Goal: Check status: Check status

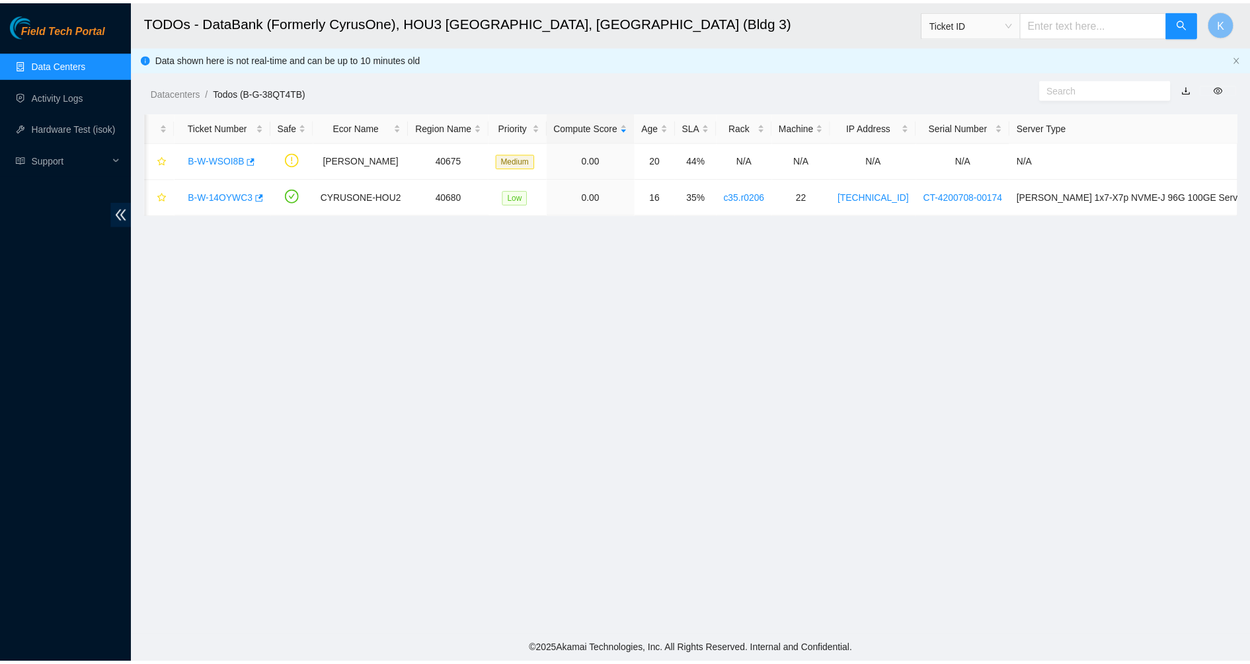
scroll to position [31, 0]
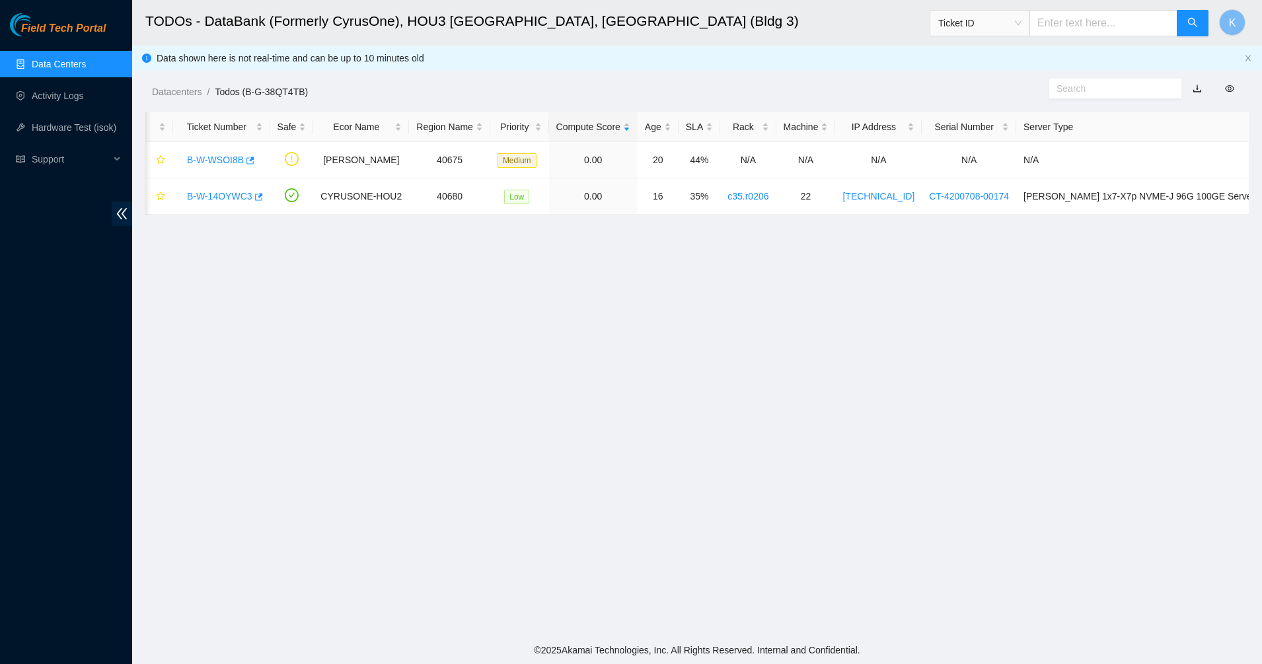
click at [86, 65] on link "Data Centers" at bounding box center [59, 64] width 54 height 11
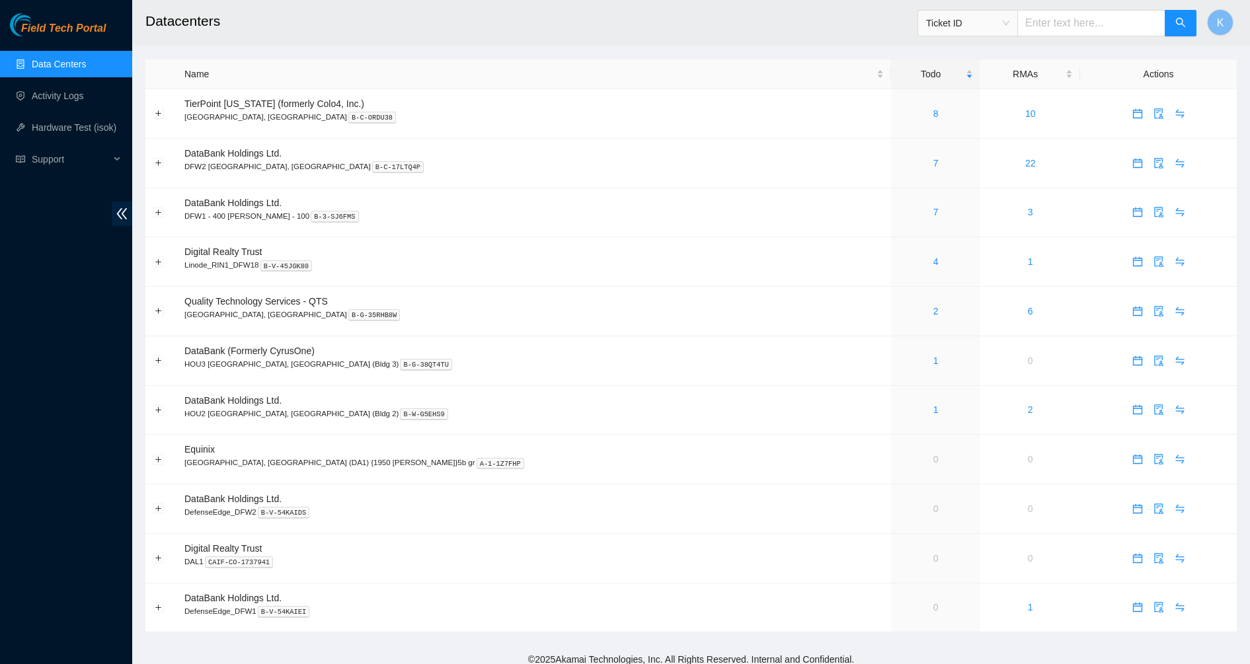
click at [999, 26] on span "Ticket ID" at bounding box center [967, 23] width 83 height 20
click at [963, 157] on div "Tracking Number" at bounding box center [979, 154] width 83 height 15
click at [1051, 24] on input "text" at bounding box center [1091, 23] width 148 height 26
type input "473665215189"
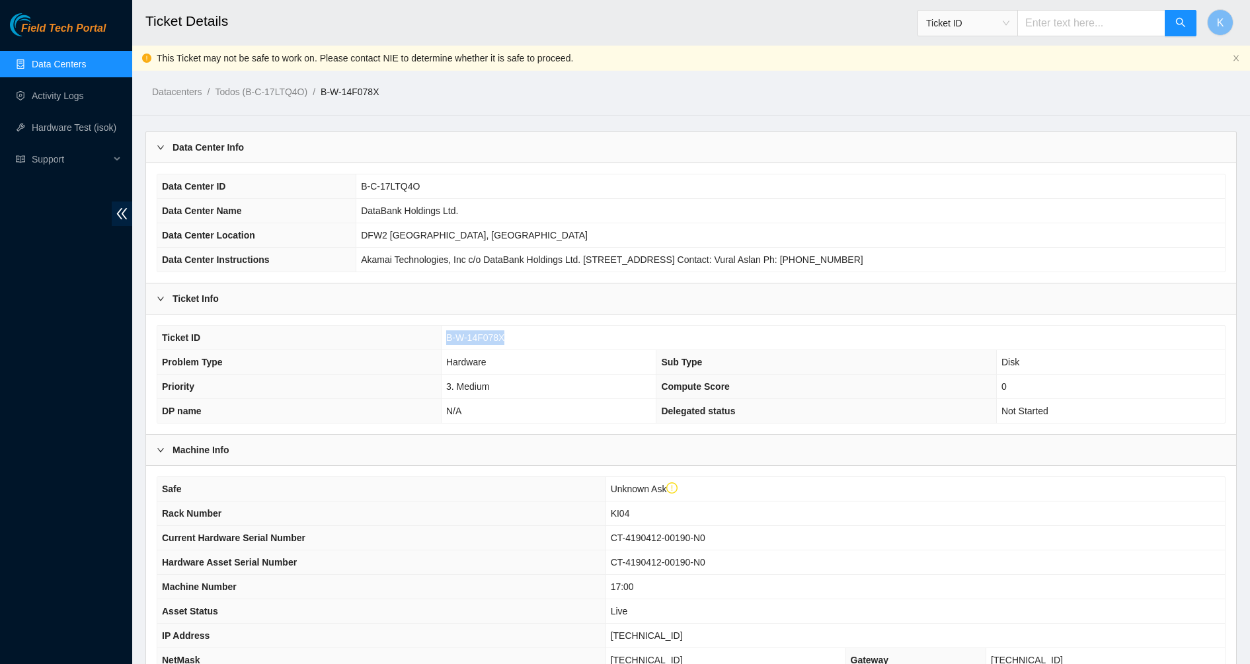
drag, startPoint x: 508, startPoint y: 336, endPoint x: 446, endPoint y: 336, distance: 61.5
click at [446, 336] on td "B-W-14F078X" at bounding box center [833, 338] width 784 height 24
copy span "B-W-14F078X"
click at [65, 65] on link "Data Centers" at bounding box center [59, 64] width 54 height 11
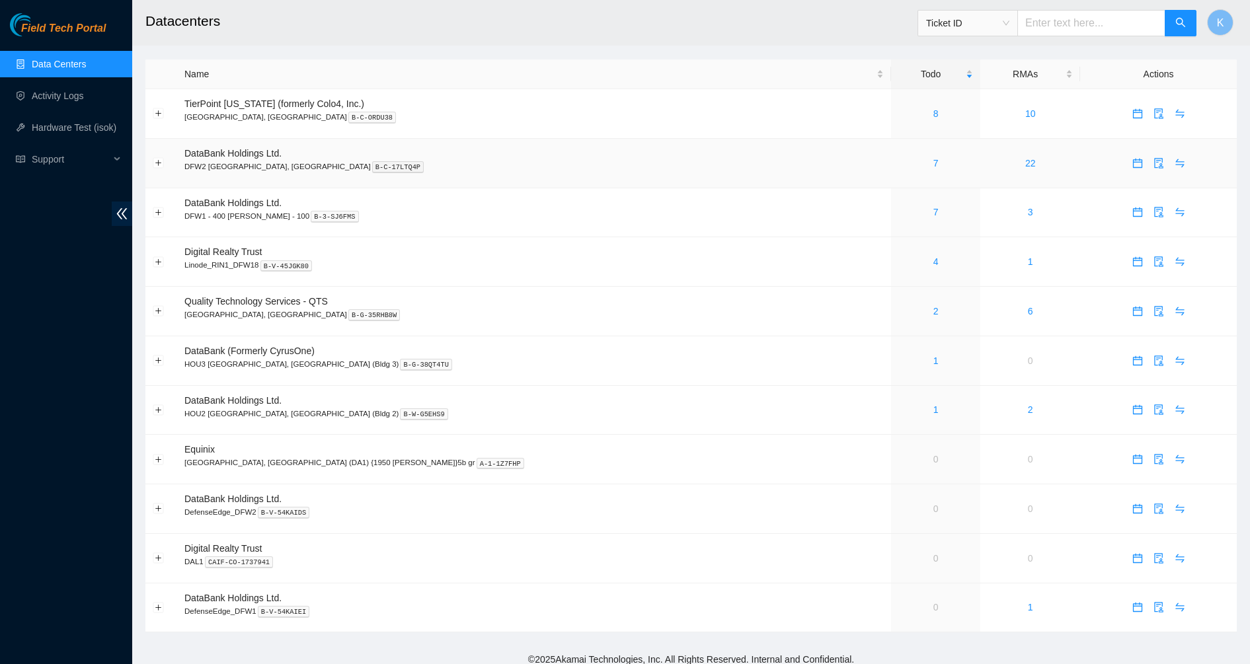
click at [898, 165] on div "7" at bounding box center [935, 163] width 75 height 15
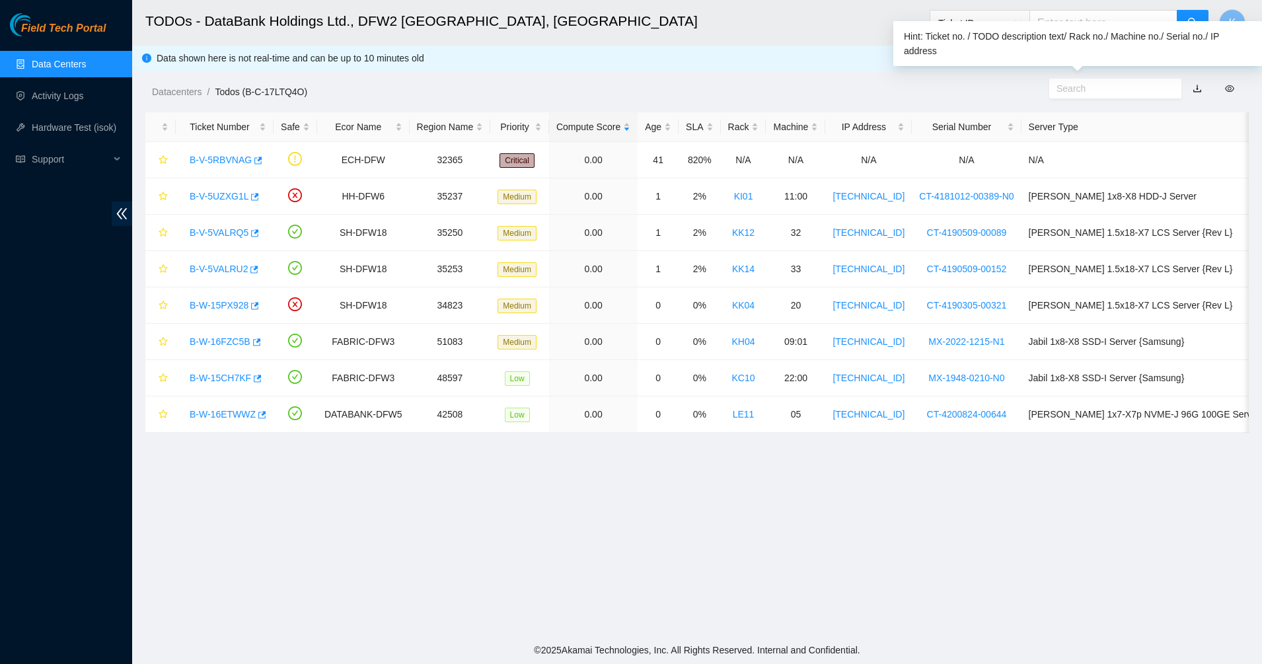
click at [1073, 94] on input "text" at bounding box center [1110, 88] width 107 height 15
paste input "B-W-14F078X"
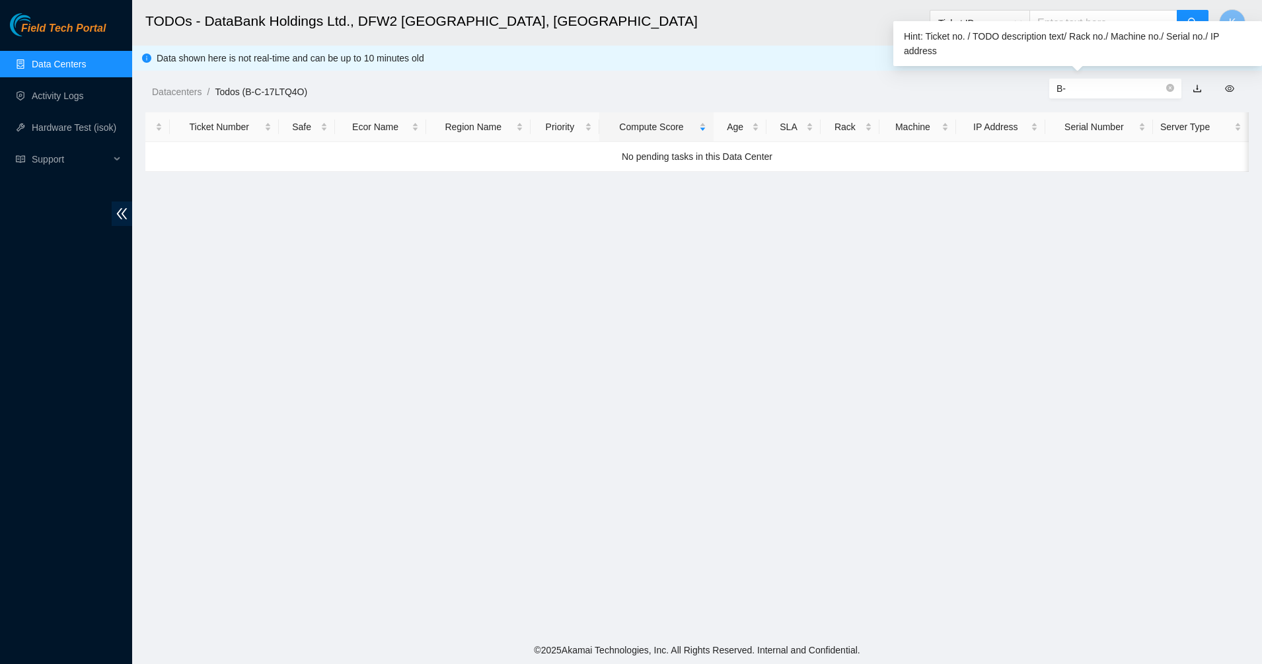
type input "B"
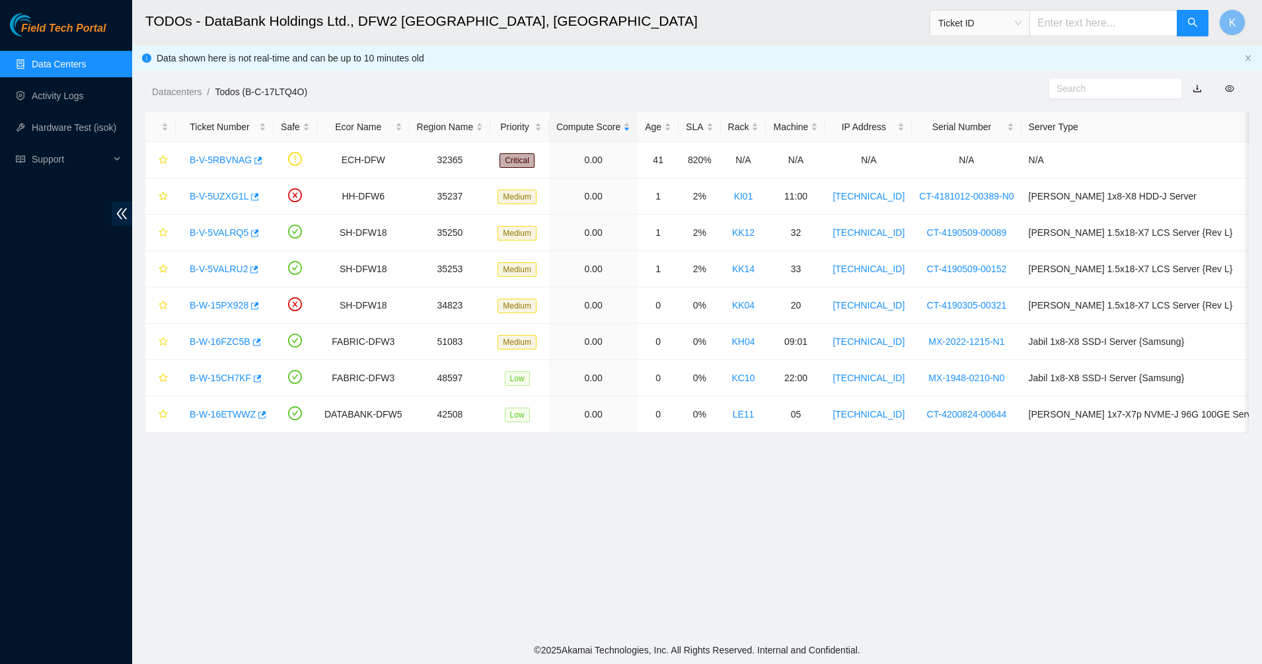
click at [875, 96] on ol "Datacenters / Todos (B-C-17LTQ4O) /" at bounding box center [566, 92] width 828 height 15
click at [1077, 28] on input "text" at bounding box center [1104, 23] width 148 height 26
paste input "B-W-14F078X"
type input "B-W-14F078X"
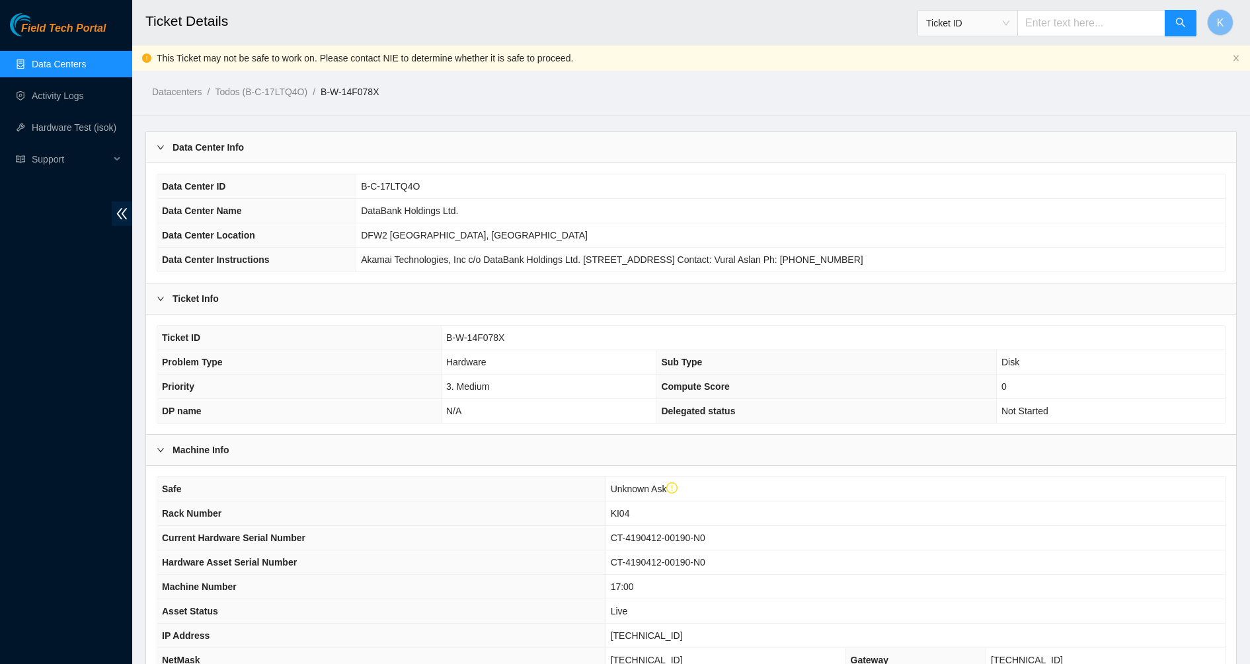
scroll to position [185, 0]
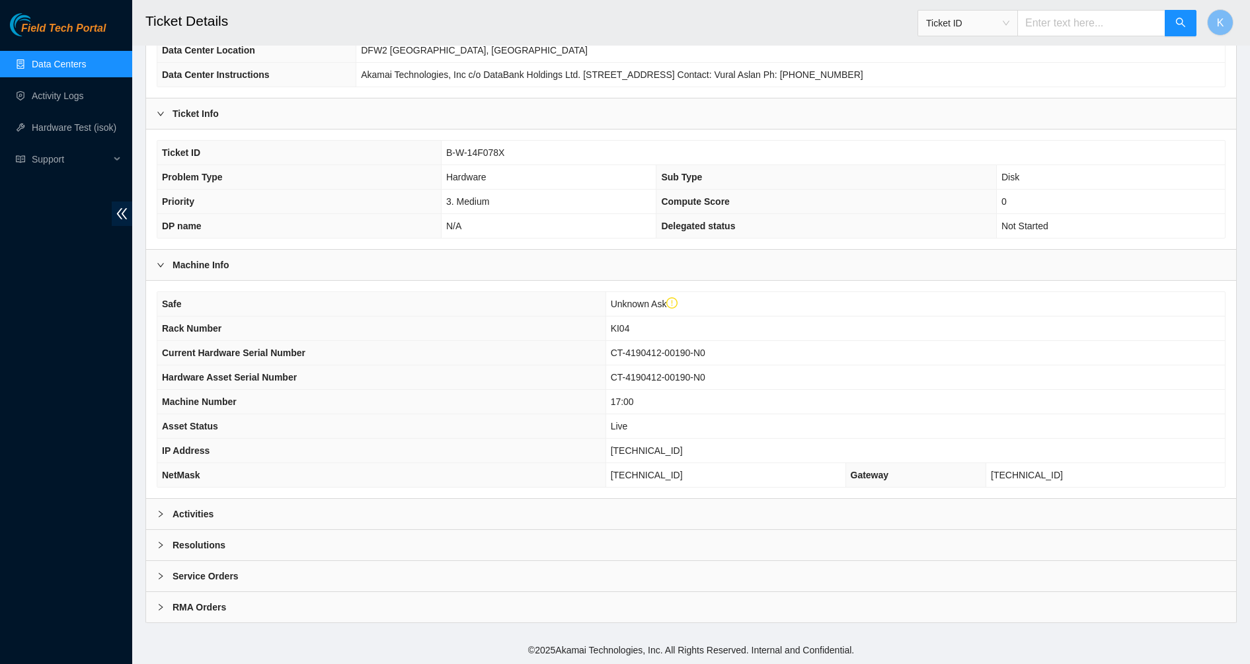
click at [223, 508] on div "Activities" at bounding box center [691, 514] width 1090 height 30
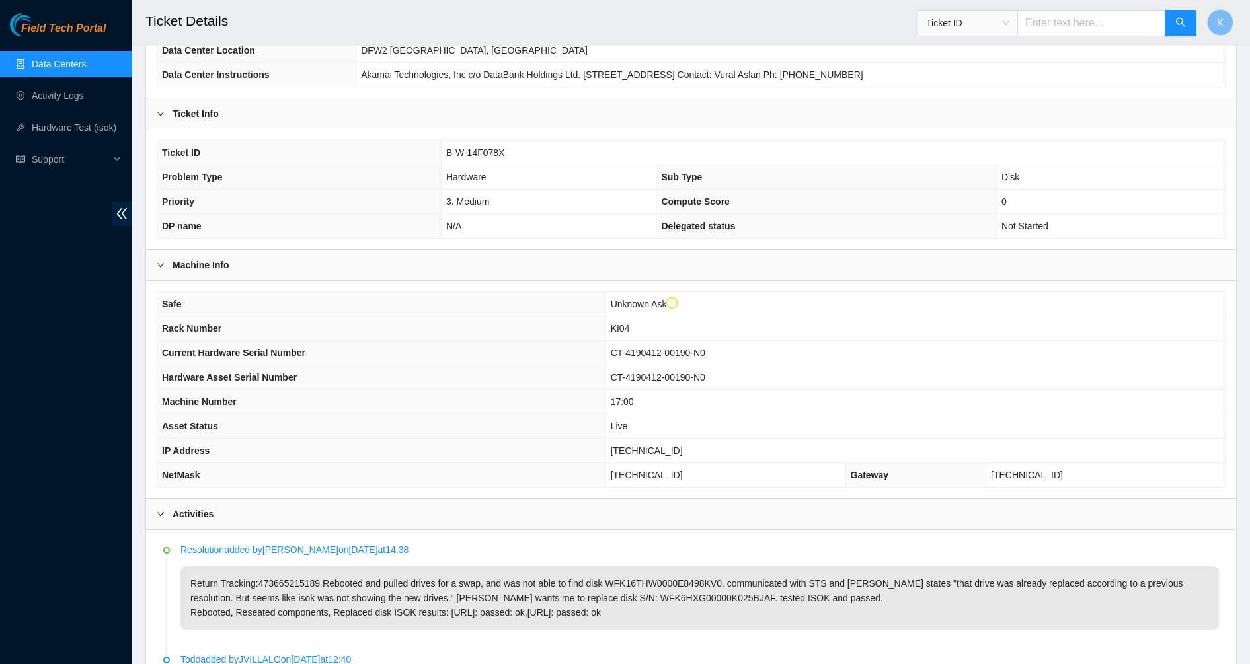
scroll to position [329, 0]
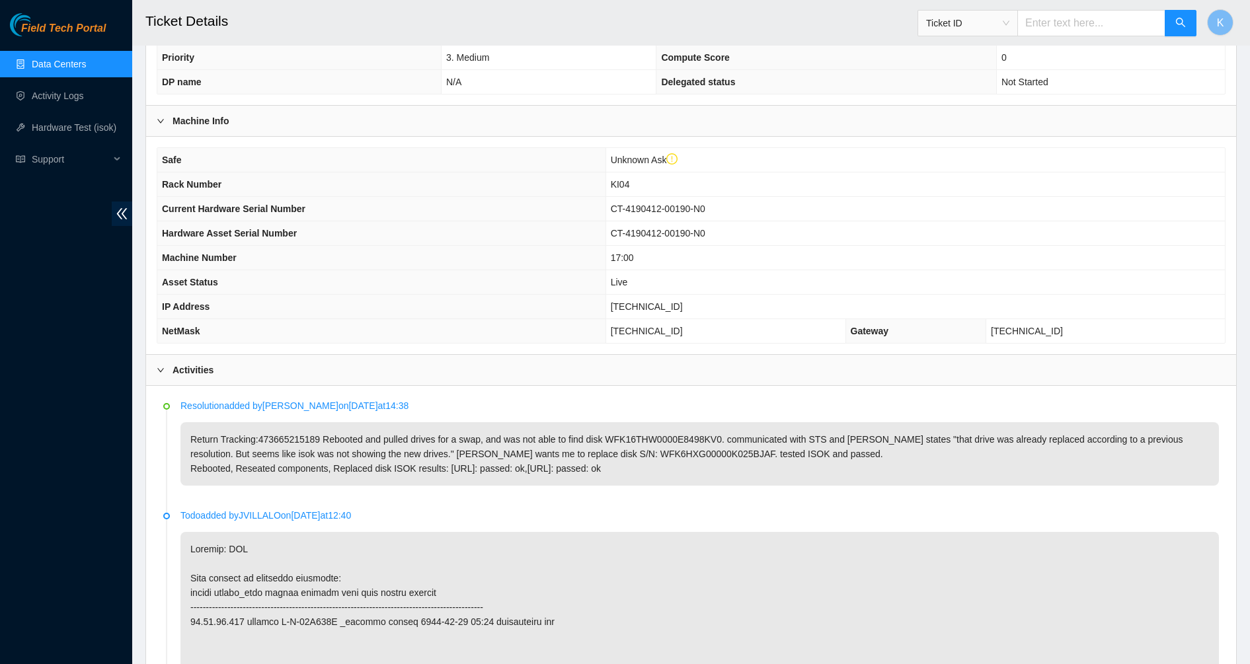
click at [567, 432] on p "Return Tracking:473665215189 Rebooted and pulled drives for a swap, and was not…" at bounding box center [699, 453] width 1038 height 63
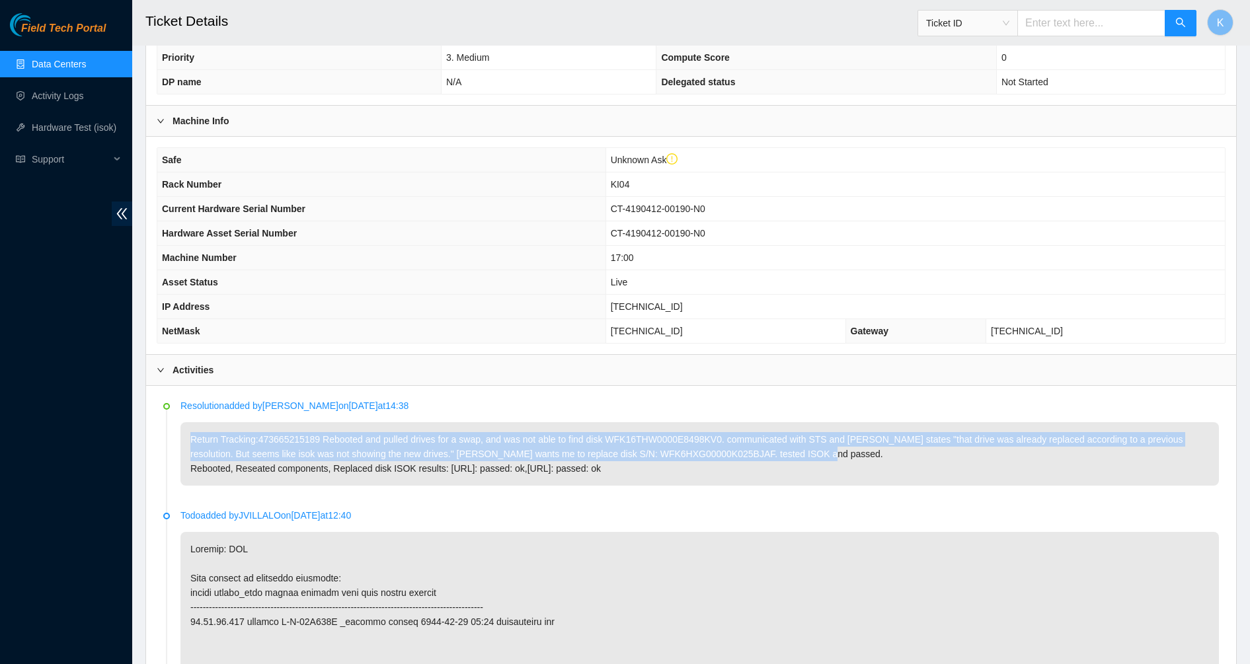
click at [567, 432] on p "Return Tracking:473665215189 Rebooted and pulled drives for a swap, and was not…" at bounding box center [699, 453] width 1038 height 63
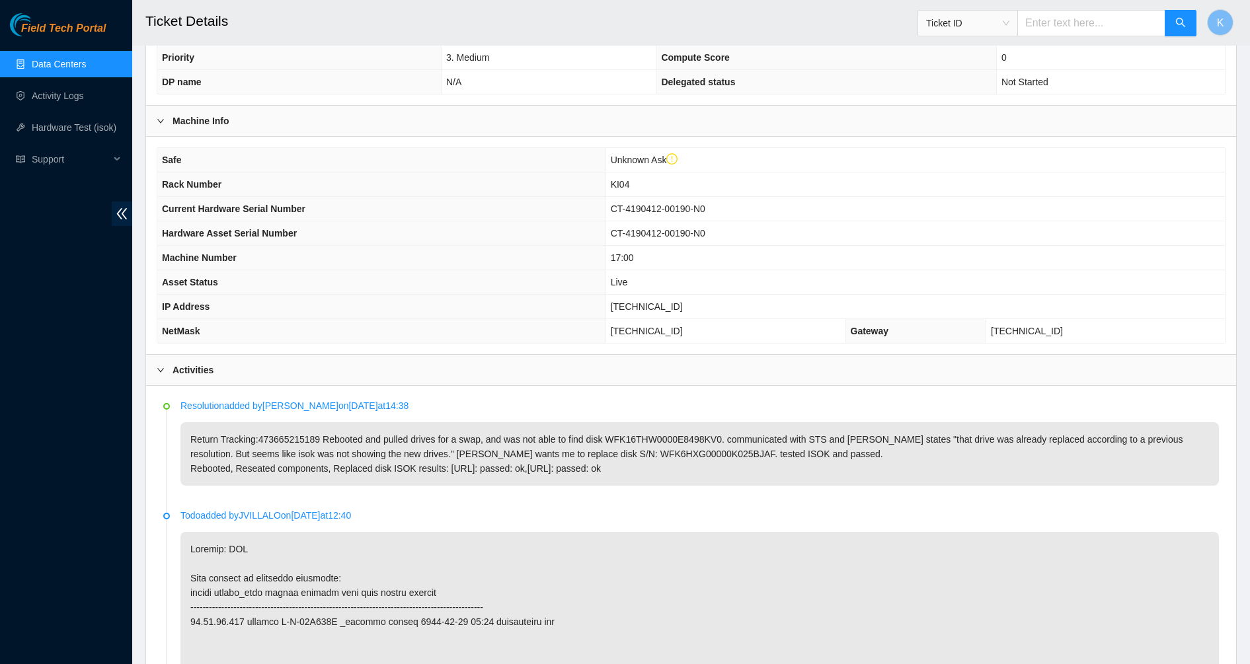
click at [619, 476] on p "Return Tracking:473665215189 Rebooted and pulled drives for a swap, and was not…" at bounding box center [699, 453] width 1038 height 63
click at [670, 478] on p "Return Tracking:473665215189 Rebooted and pulled drives for a swap, and was not…" at bounding box center [699, 453] width 1038 height 63
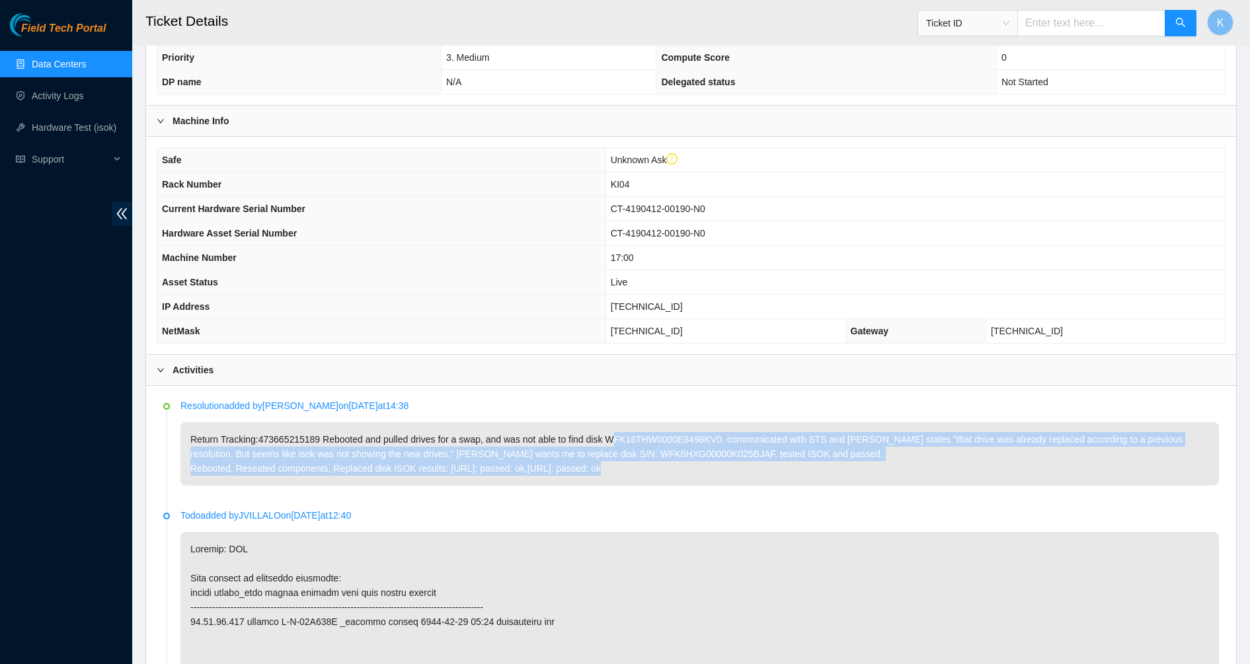
drag, startPoint x: 670, startPoint y: 478, endPoint x: 608, endPoint y: 442, distance: 71.6
click at [608, 442] on p "Return Tracking:473665215189 Rebooted and pulled drives for a swap, and was not…" at bounding box center [699, 453] width 1038 height 63
drag, startPoint x: 608, startPoint y: 442, endPoint x: 646, endPoint y: 478, distance: 52.4
click at [646, 478] on p "Return Tracking:473665215189 Rebooted and pulled drives for a swap, and was not…" at bounding box center [699, 453] width 1038 height 63
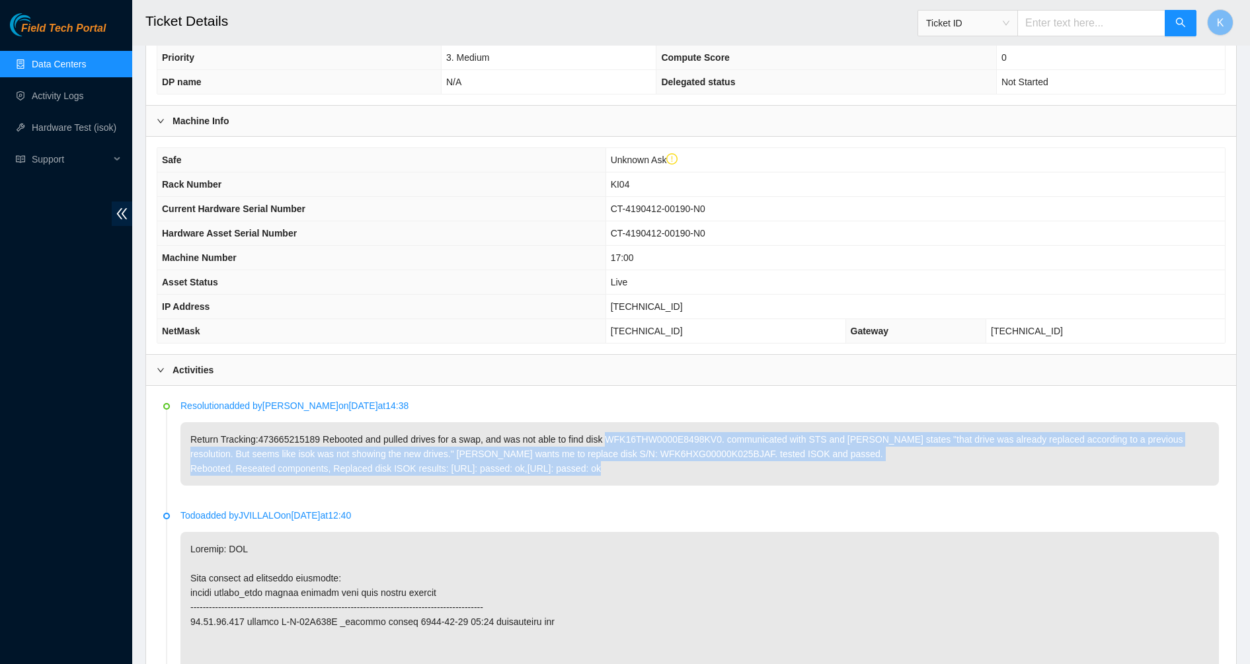
click at [646, 478] on p "Return Tracking:473665215189 Rebooted and pulled drives for a swap, and was not…" at bounding box center [699, 453] width 1038 height 63
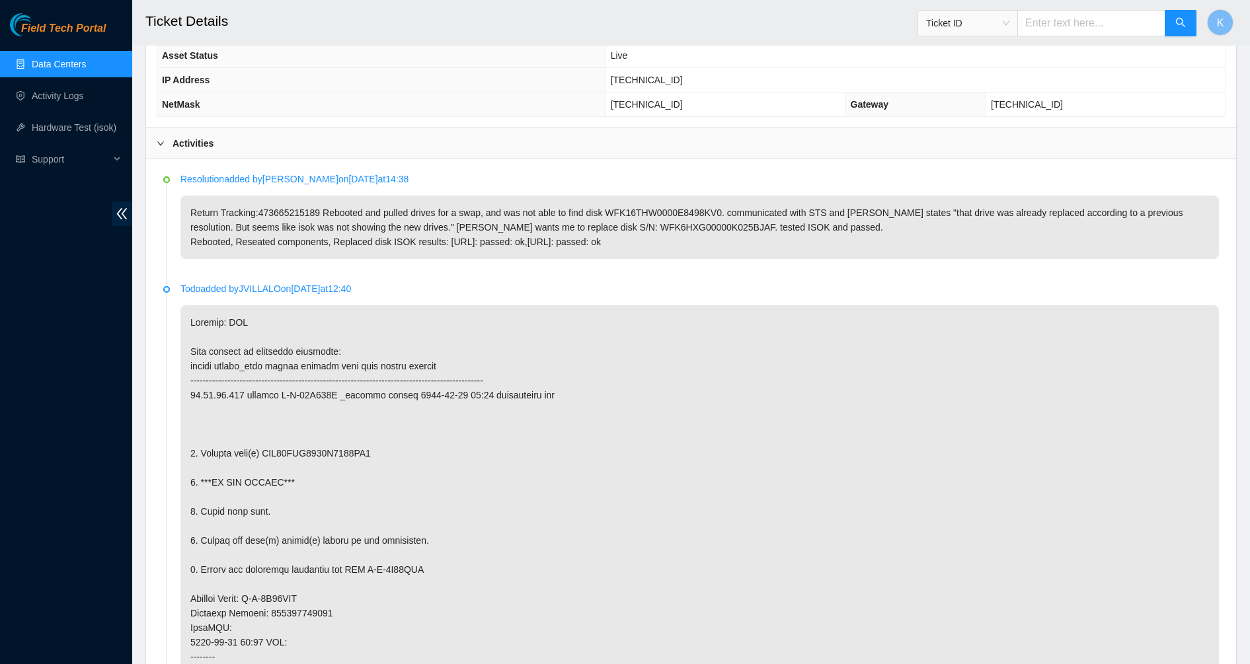
scroll to position [541, 0]
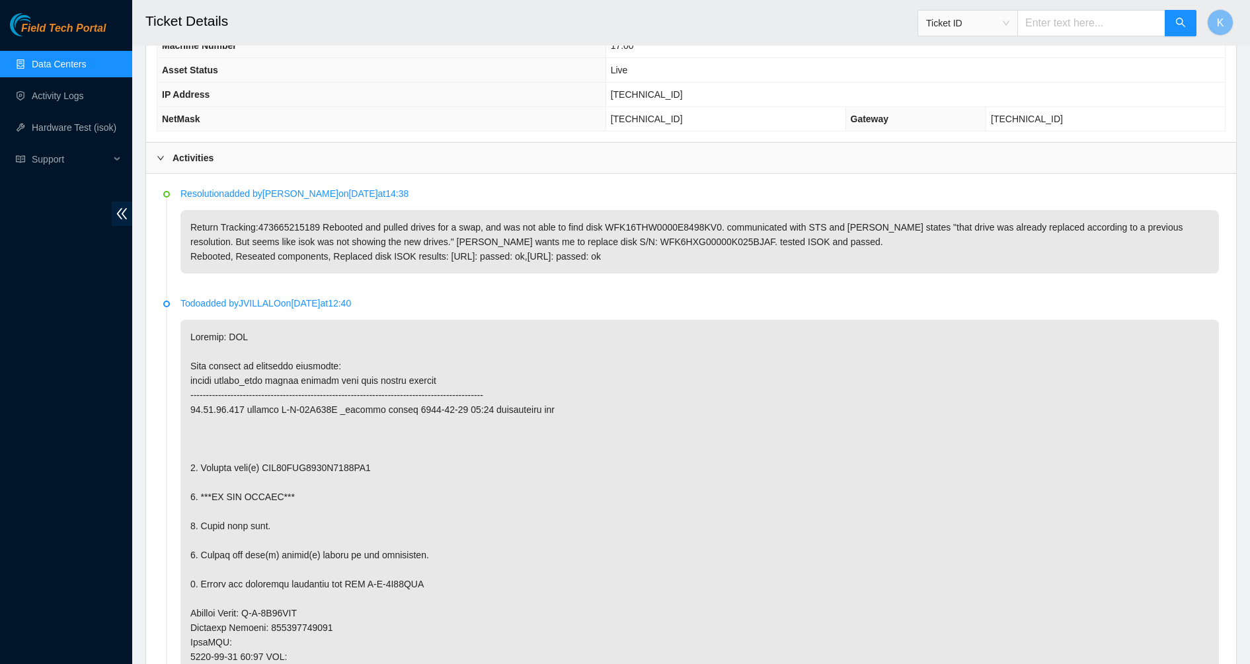
click at [305, 463] on p at bounding box center [699, 650] width 1038 height 660
click at [276, 512] on p at bounding box center [699, 650] width 1038 height 660
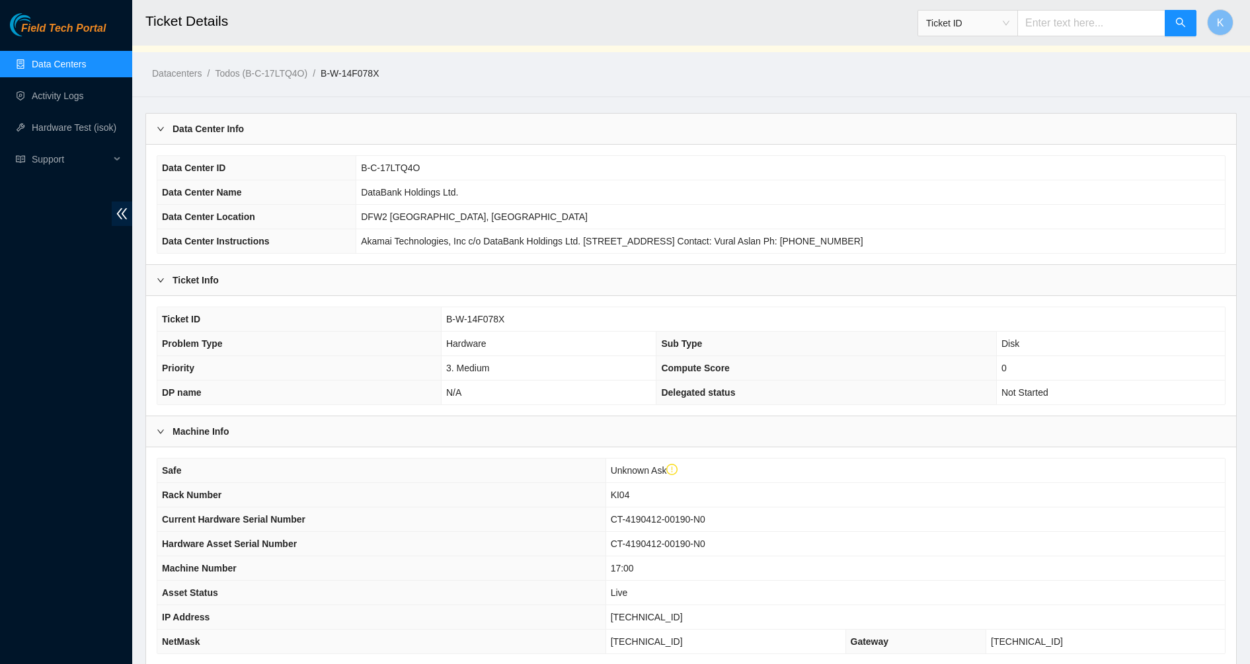
scroll to position [19, 0]
drag, startPoint x: 505, startPoint y: 321, endPoint x: 443, endPoint y: 320, distance: 61.5
click at [443, 320] on td "B-W-14F078X" at bounding box center [833, 319] width 784 height 24
copy span "B-W-14F078X"
